Goal: Check status: Check status

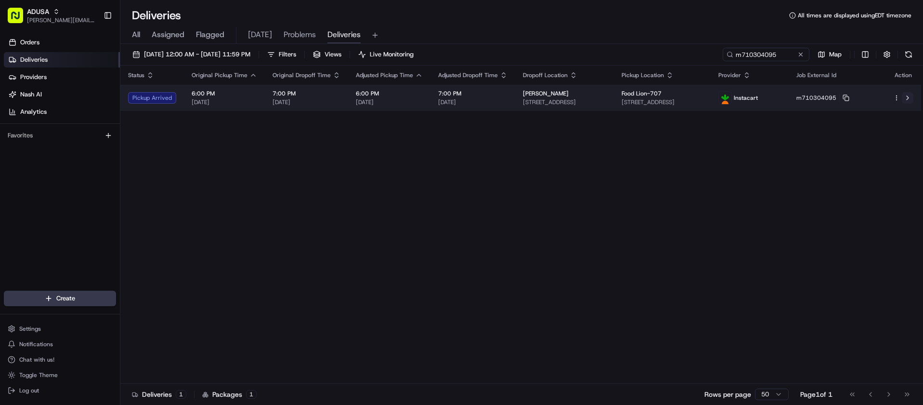
type input "m710304095"
click at [910, 96] on button at bounding box center [908, 98] width 12 height 12
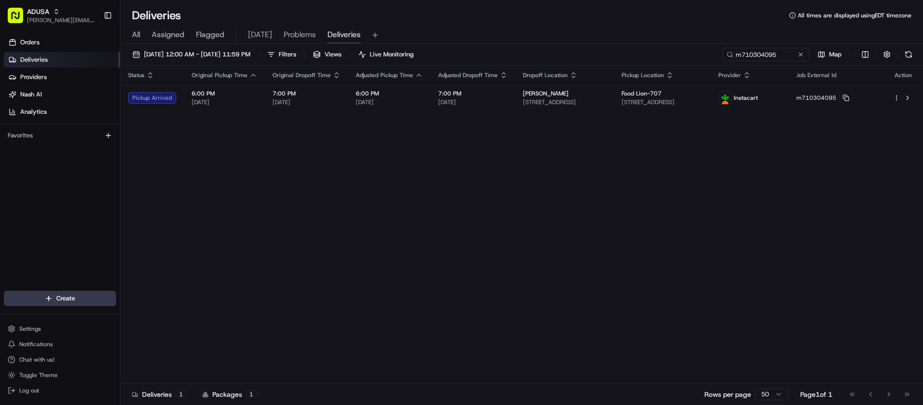
click at [179, 199] on div "Status Original Pickup Time Original Dropoff Time Adjusted Pickup Time Adjusted…" at bounding box center [520, 225] width 801 height 318
click at [800, 56] on button at bounding box center [801, 55] width 10 height 10
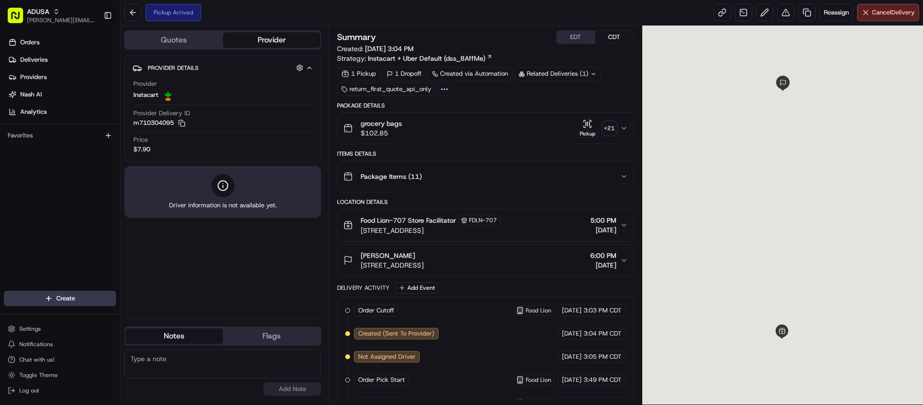
click at [575, 32] on button "EDT" at bounding box center [576, 37] width 39 height 13
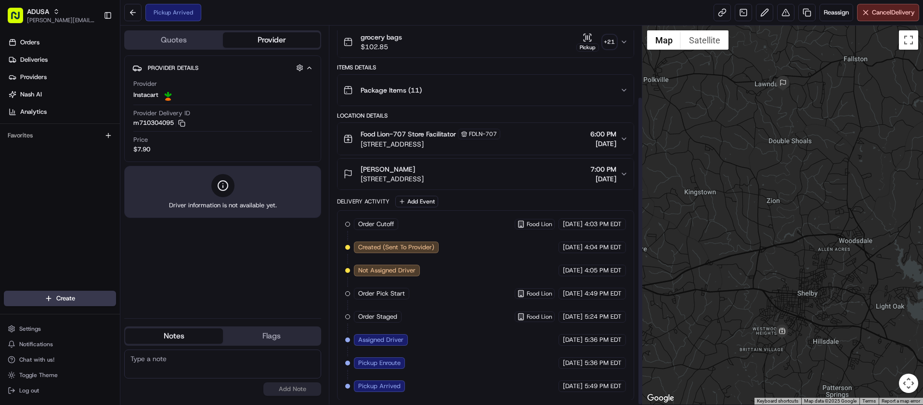
scroll to position [87, 0]
click at [282, 20] on div "Pickup Arrived Reassign Cancel Delivery" at bounding box center [521, 13] width 803 height 26
click at [263, 15] on div "Pickup Arrived Reassign Cancel Delivery" at bounding box center [521, 13] width 803 height 26
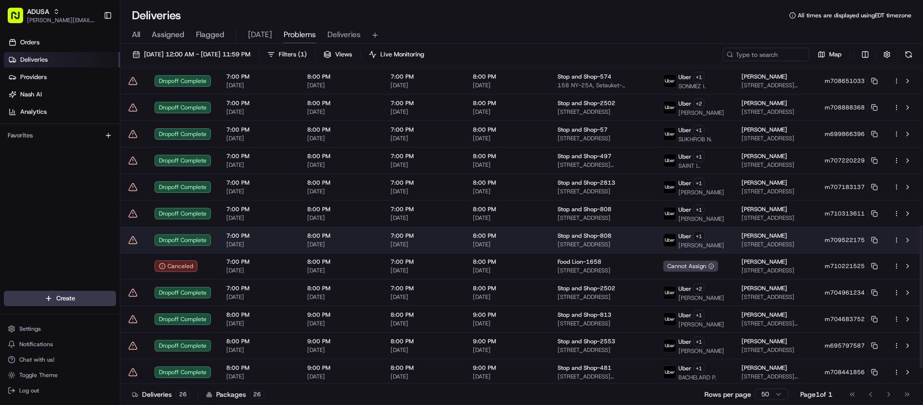
scroll to position [388, 0]
